Goal: Task Accomplishment & Management: Manage account settings

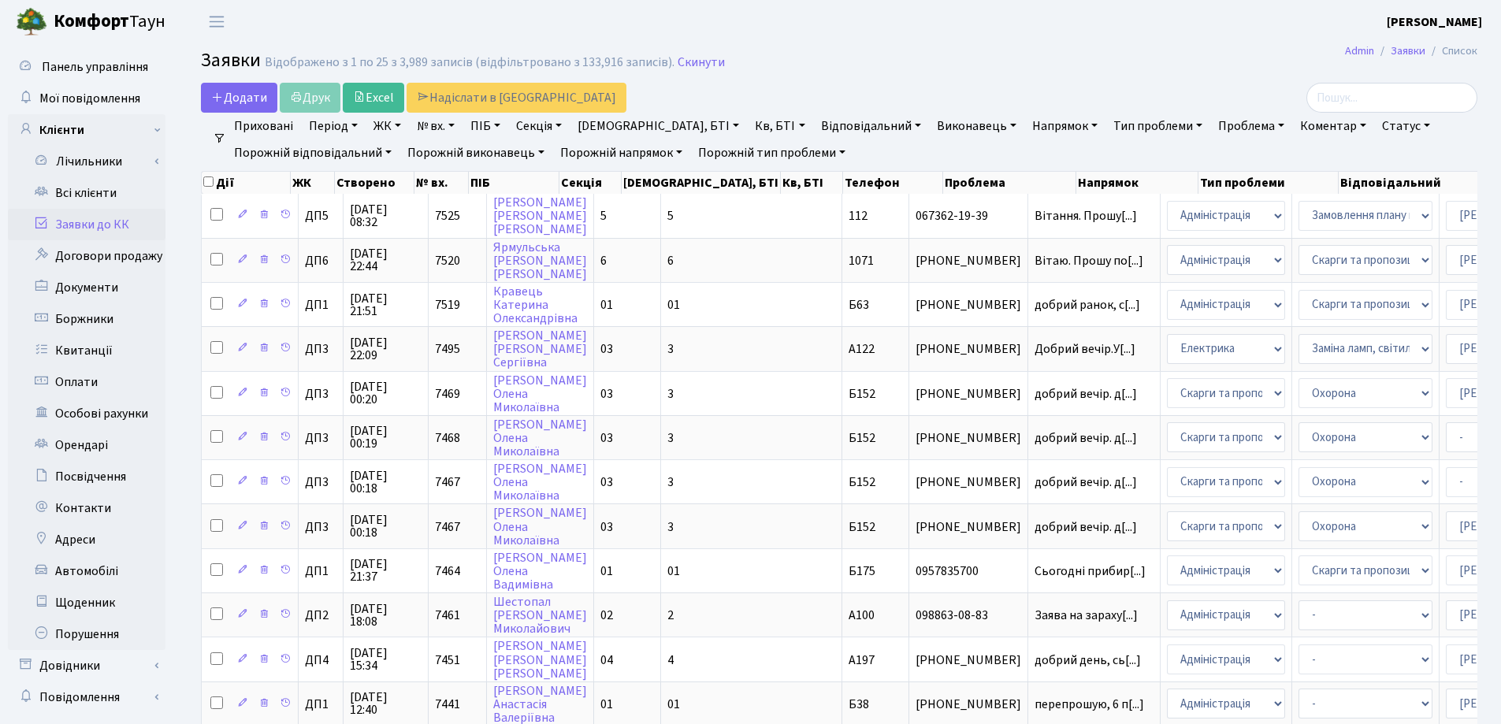
select select "25"
click at [685, 66] on link "Скинути" at bounding box center [701, 62] width 47 height 15
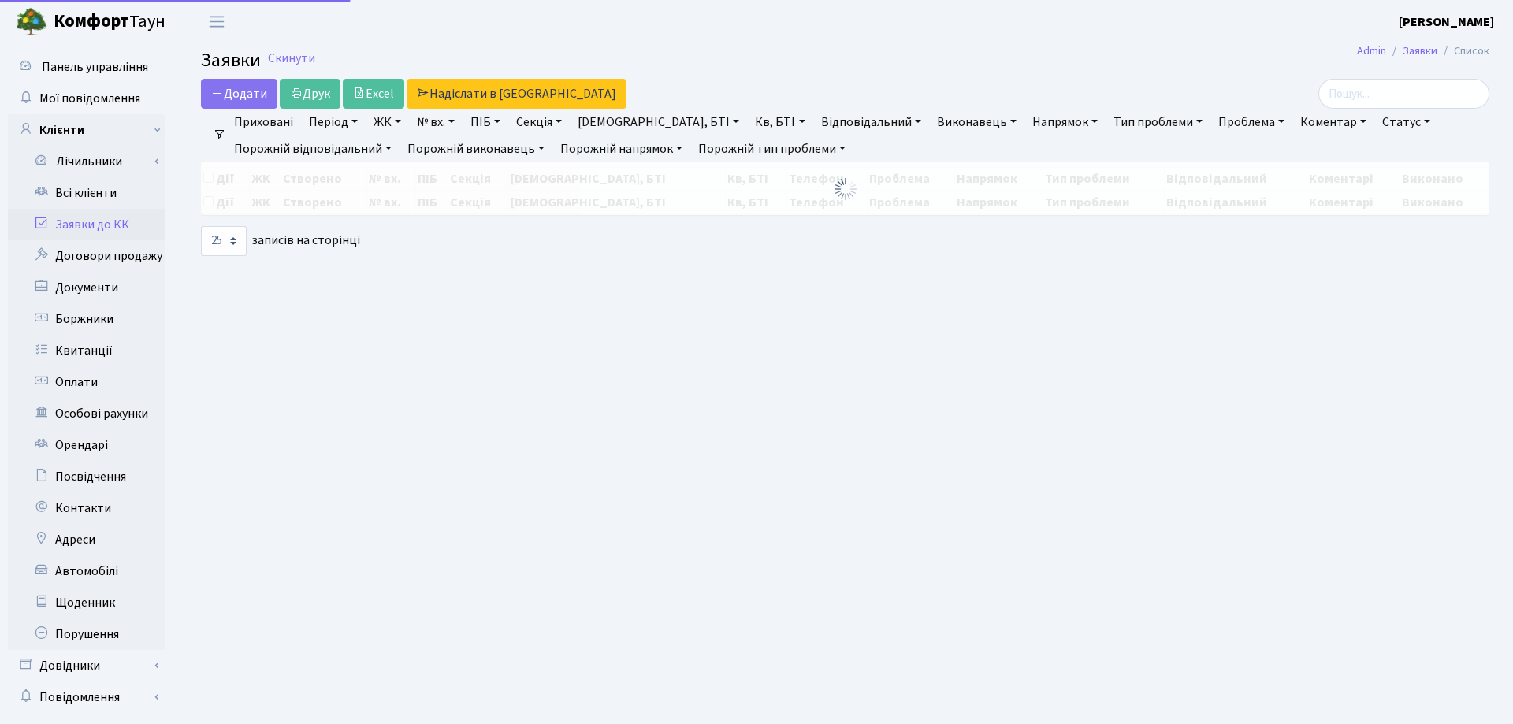
select select "25"
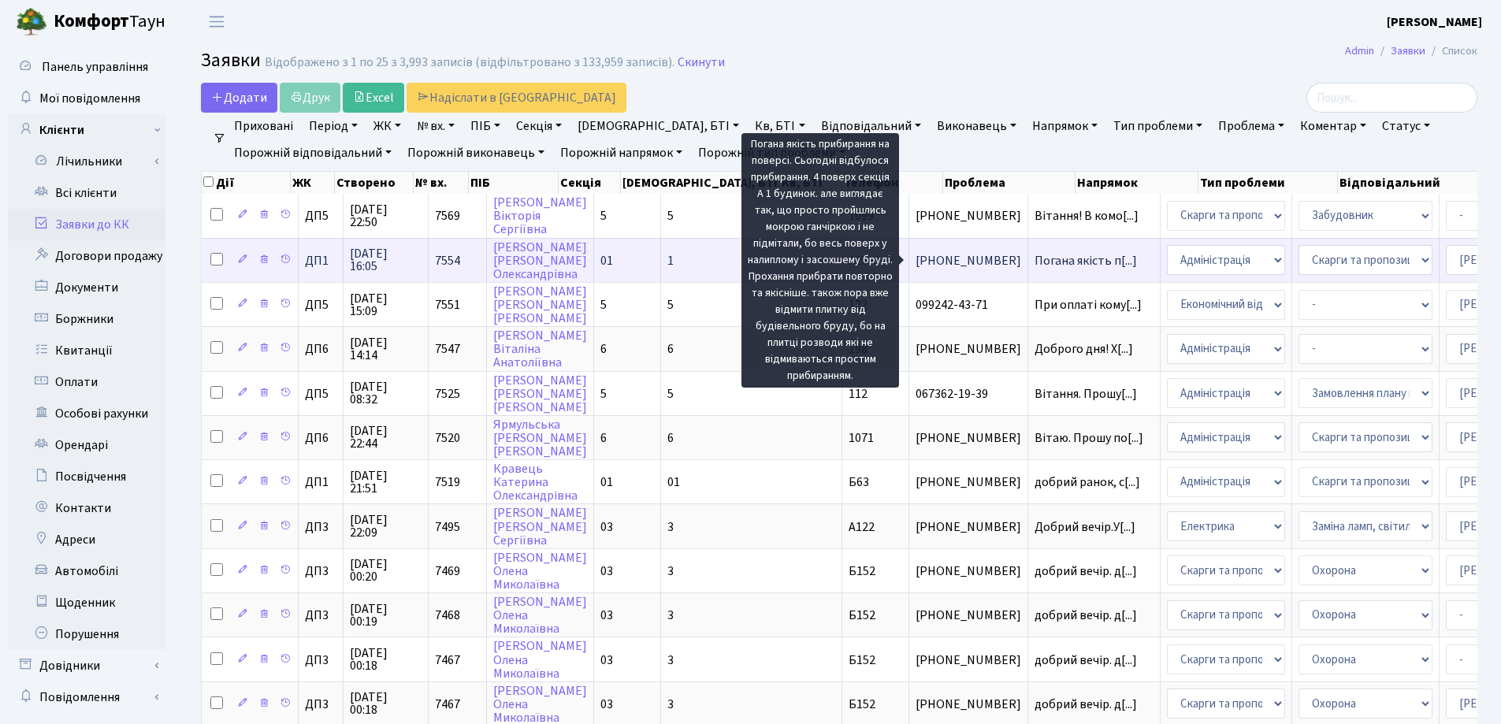
click at [1035, 260] on span "Погана якість п[...]" at bounding box center [1086, 260] width 102 height 17
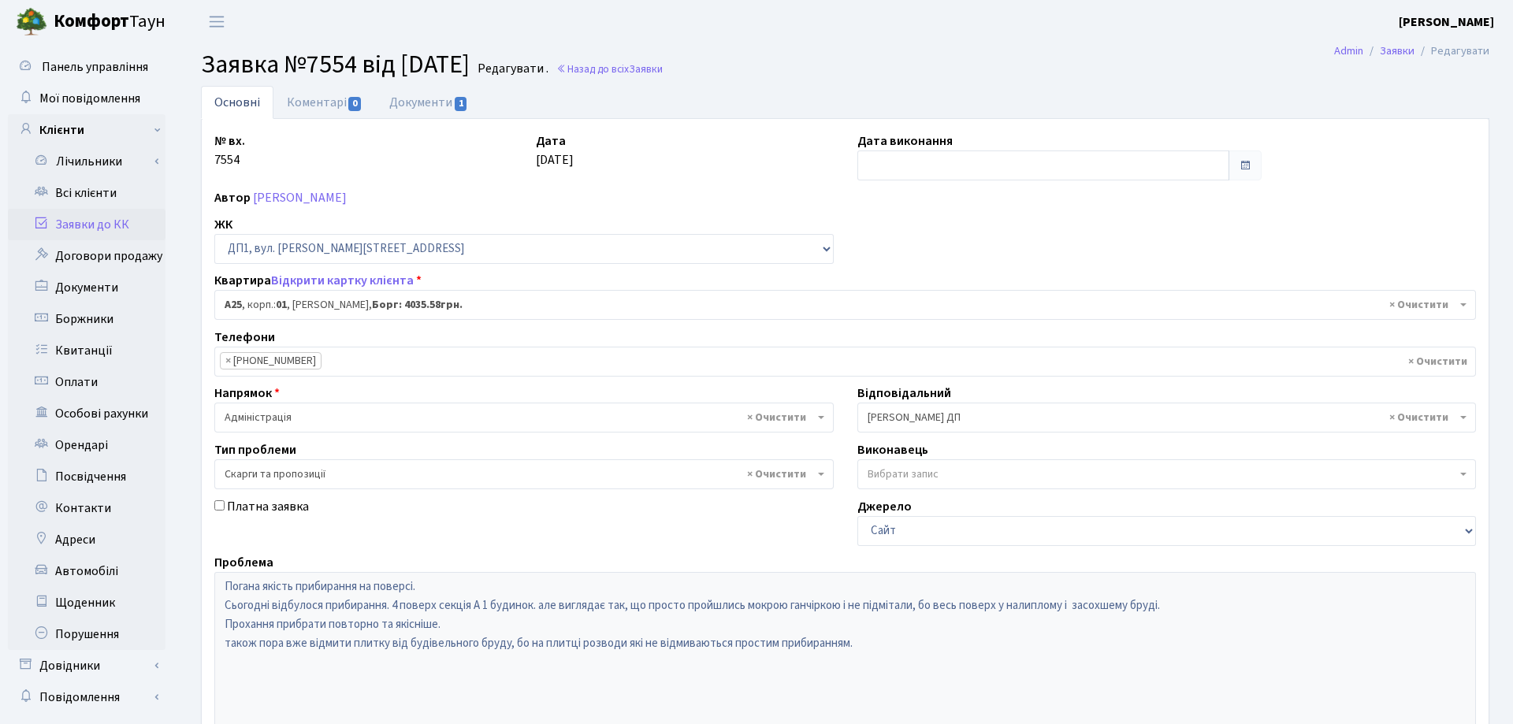
select select "29530"
select select "55"
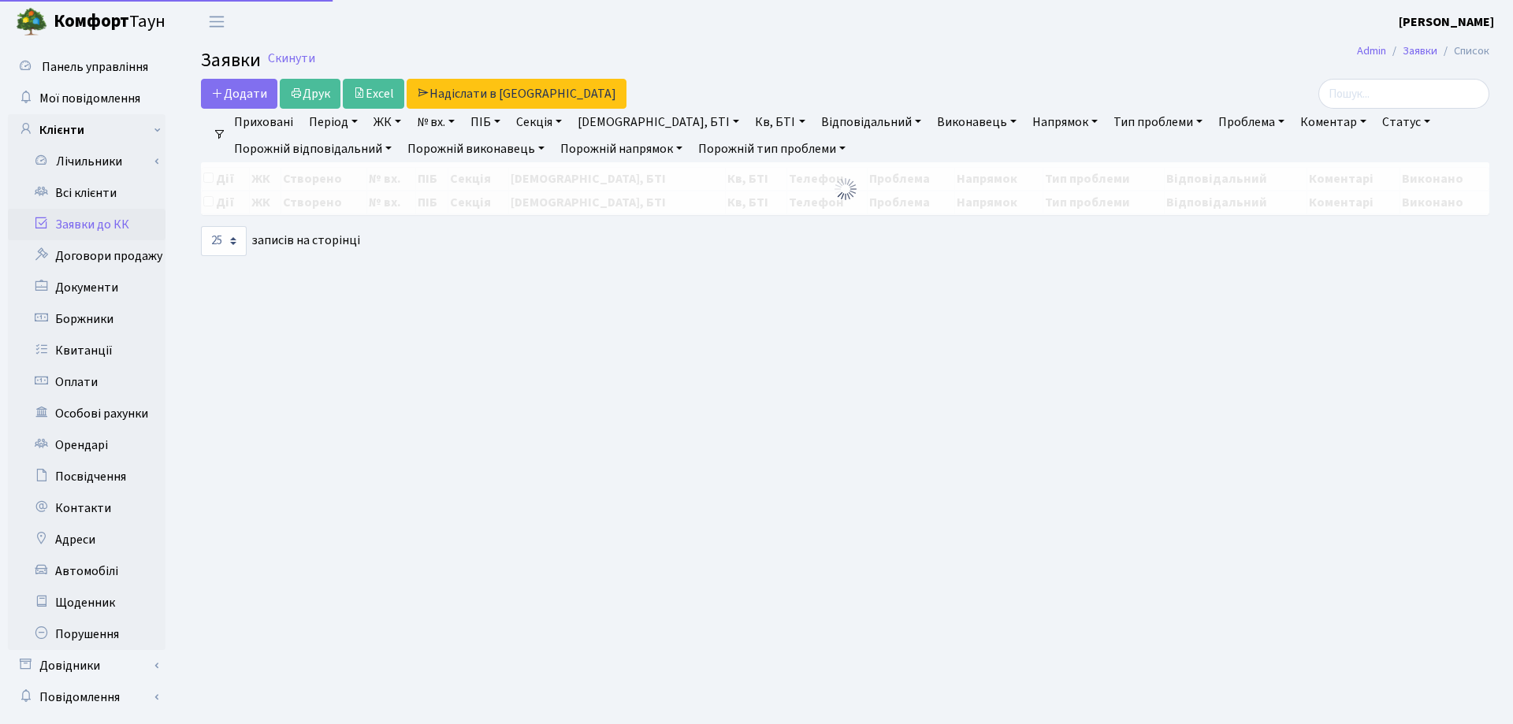
select select "25"
